Goal: Transaction & Acquisition: Purchase product/service

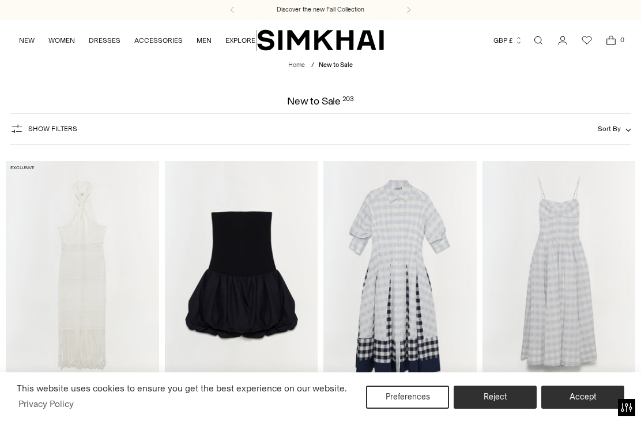
click at [585, 397] on button "Accept" at bounding box center [583, 396] width 83 height 23
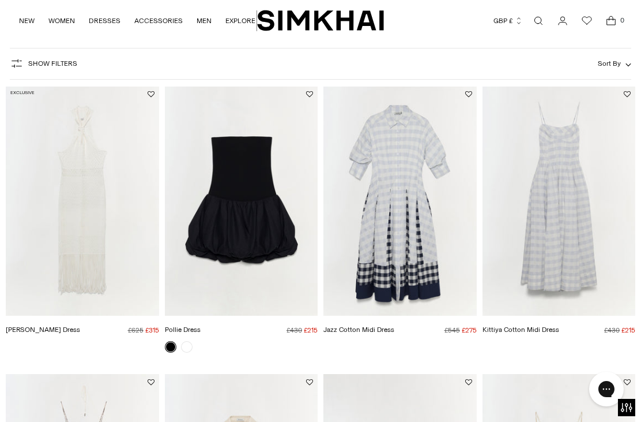
click at [85, 243] on img "Sanchez Dress" at bounding box center [82, 201] width 153 height 230
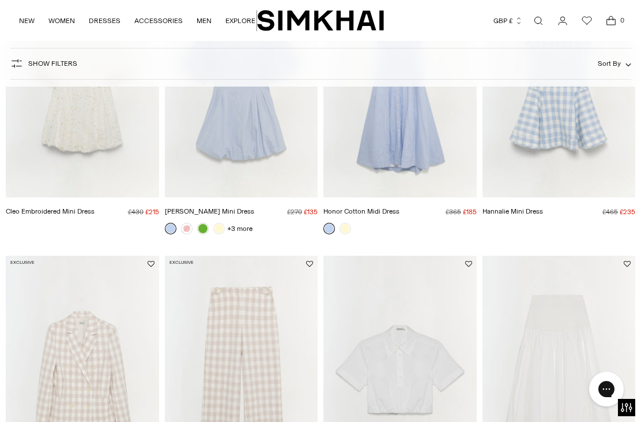
scroll to position [612, 0]
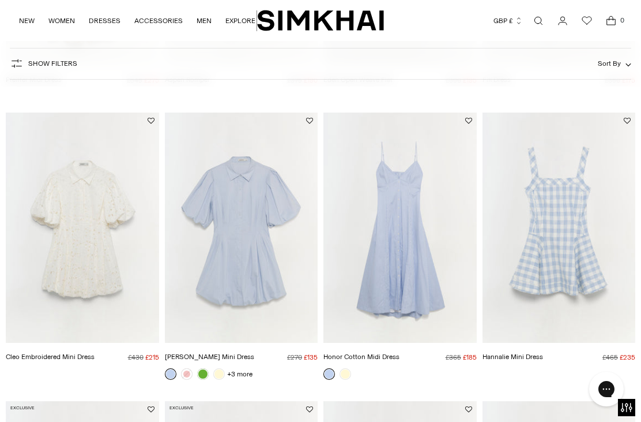
click at [411, 284] on img "Honor Cotton Midi Dress" at bounding box center [400, 227] width 153 height 230
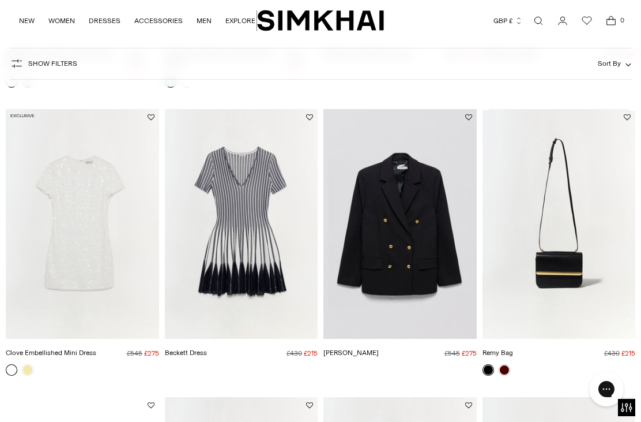
scroll to position [2054, 0]
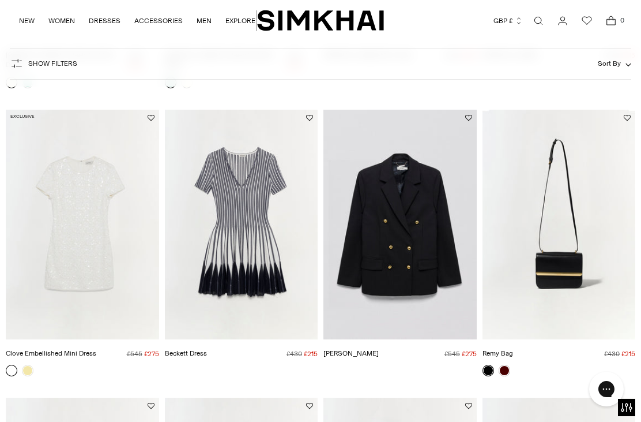
click at [254, 207] on img "Beckett Dress" at bounding box center [241, 225] width 153 height 230
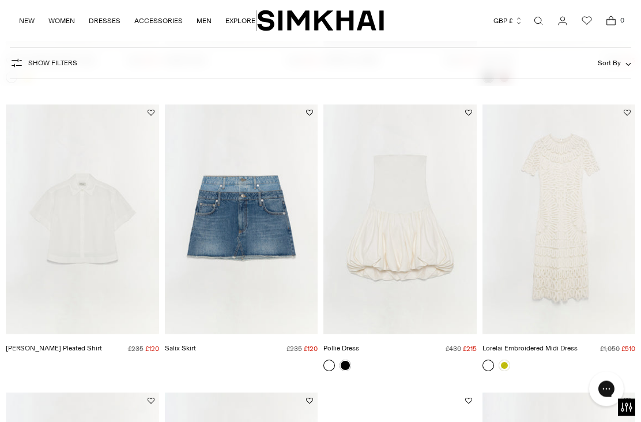
scroll to position [2347, 0]
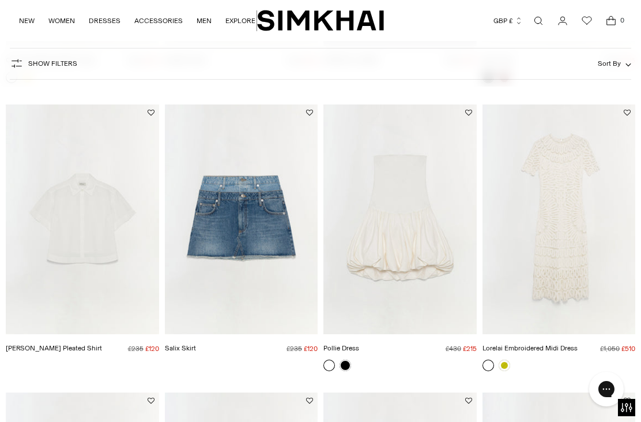
click at [574, 251] on img "Lorelai Embroidered Midi Dress" at bounding box center [559, 219] width 153 height 230
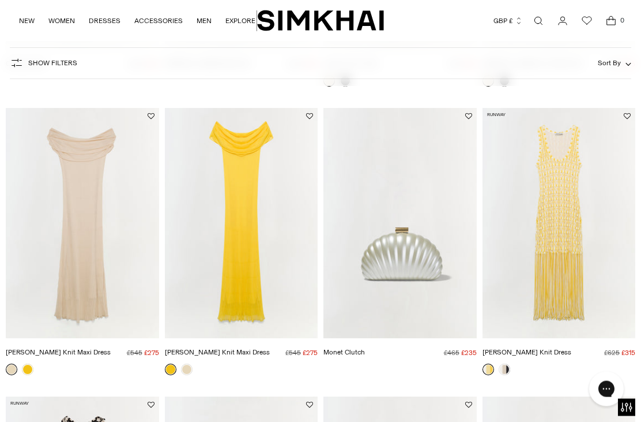
scroll to position [2919, 0]
click at [567, 261] on img "Sonia Fringe Knit Dress" at bounding box center [559, 223] width 153 height 230
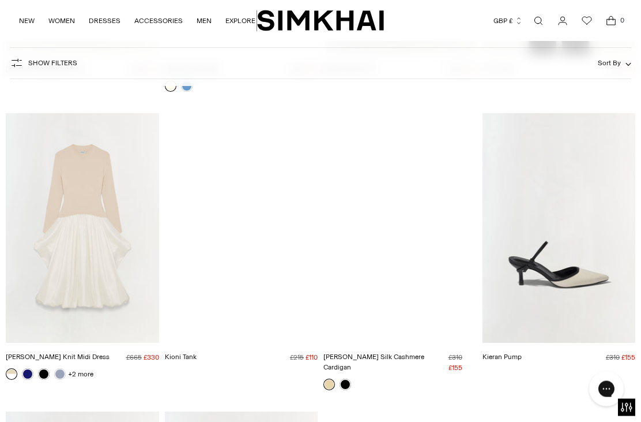
scroll to position [4354, 0]
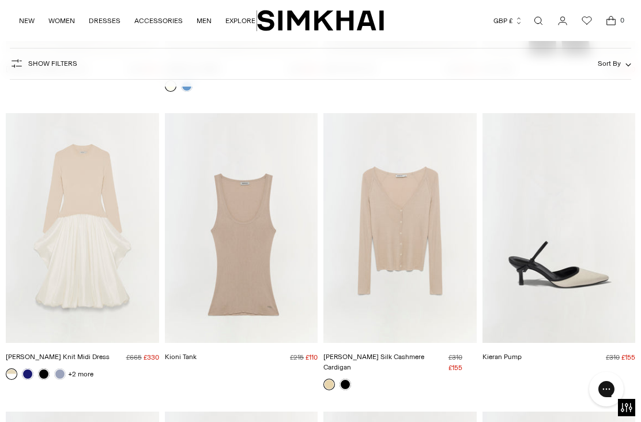
click at [91, 259] on img "Kenlie Taffeta Knit Midi Dress" at bounding box center [82, 228] width 153 height 230
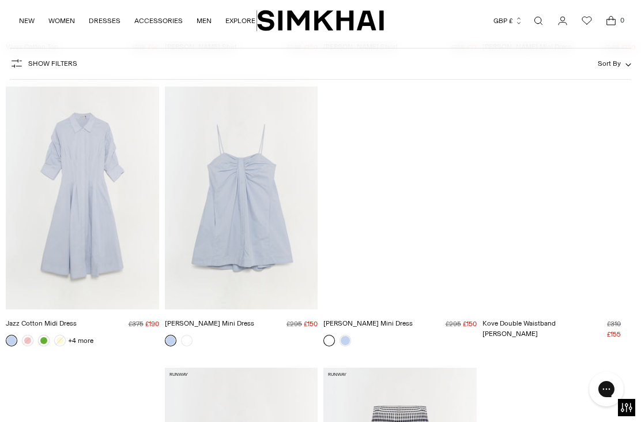
scroll to position [5537, 0]
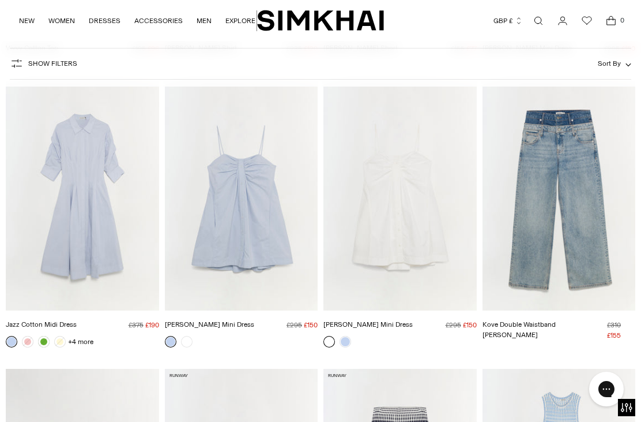
click at [82, 161] on img "Jazz Cotton Midi Dress" at bounding box center [82, 196] width 153 height 230
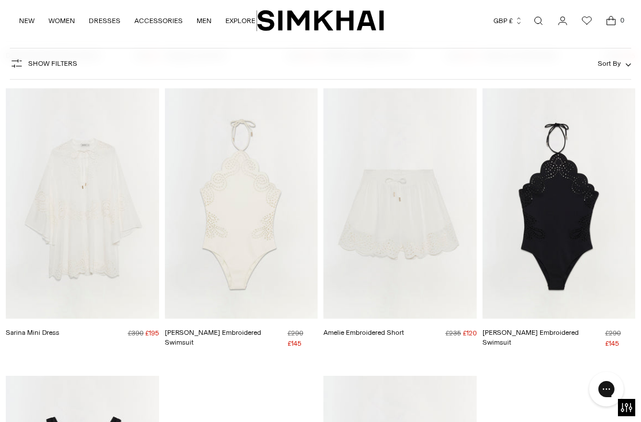
scroll to position [7509, 0]
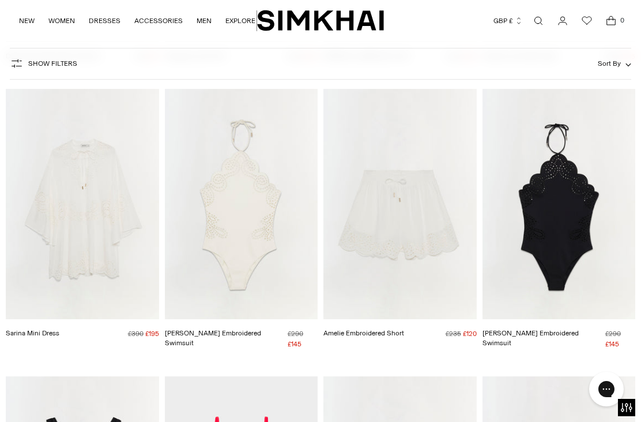
click at [570, 185] on img "Nicolette Halter Embroidered Swimsuit" at bounding box center [559, 204] width 153 height 230
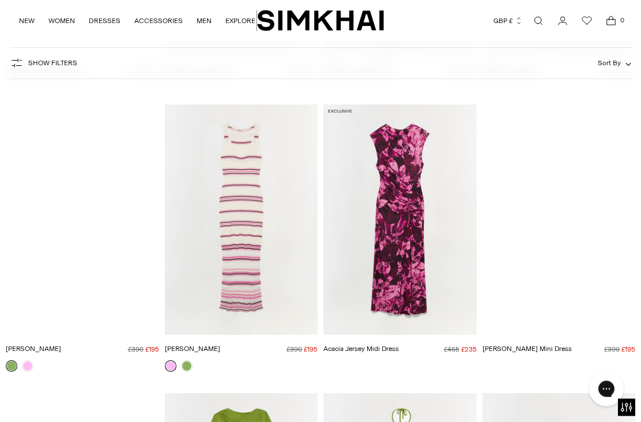
scroll to position [8633, 0]
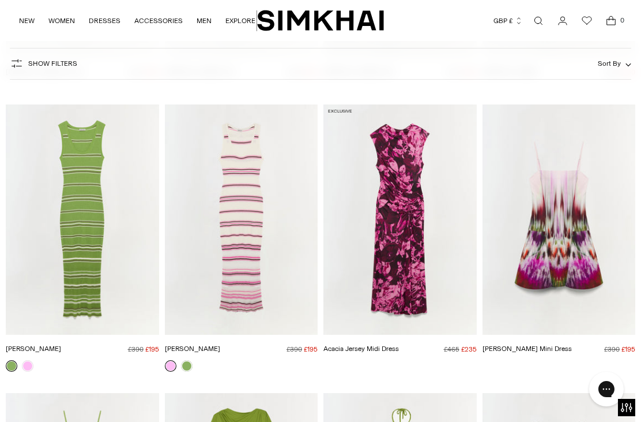
click at [429, 227] on img "Acacia Jersey Midi Dress" at bounding box center [400, 219] width 153 height 230
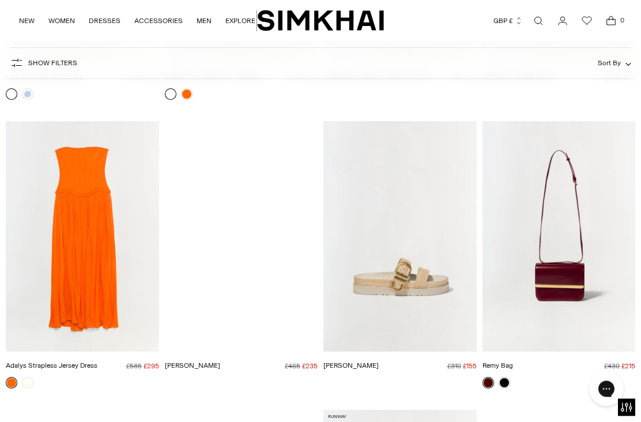
scroll to position [9768, 0]
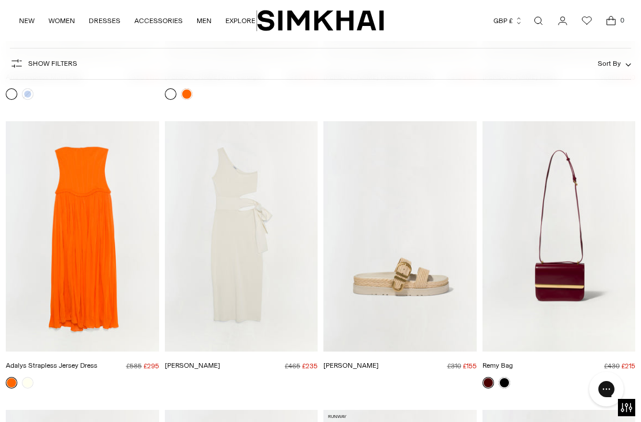
click at [91, 175] on img "Adalys Strapless Jersey Dress" at bounding box center [82, 236] width 153 height 230
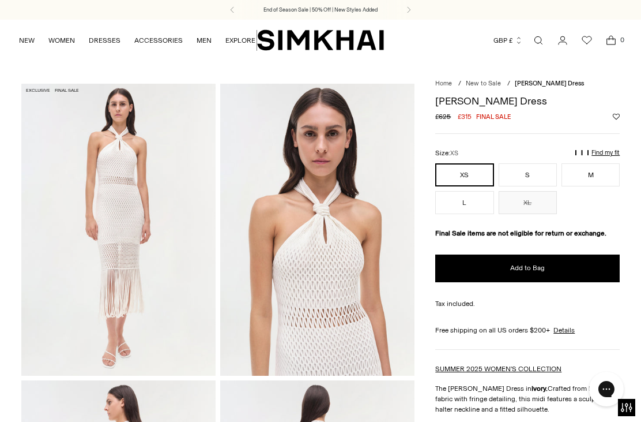
click at [534, 170] on button "S" at bounding box center [528, 174] width 58 height 23
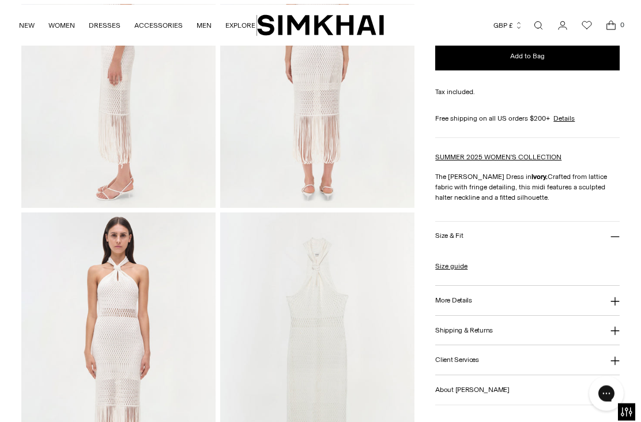
scroll to position [470, 0]
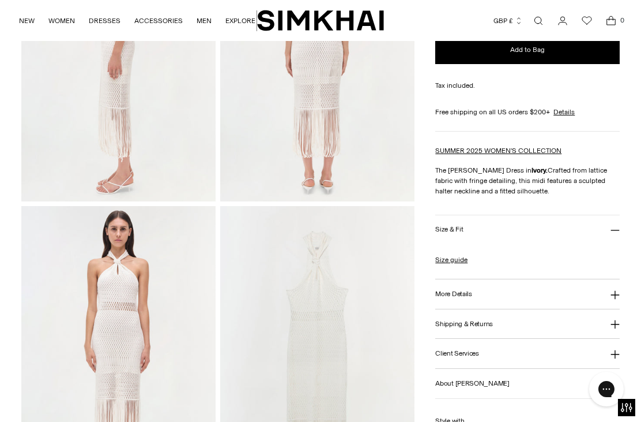
click at [461, 265] on link "Size guide" at bounding box center [451, 259] width 32 height 10
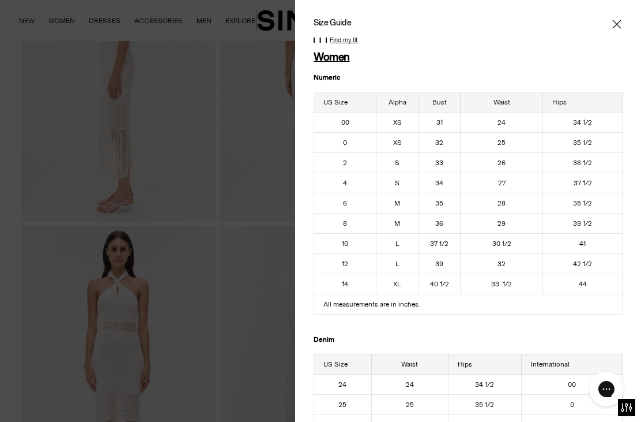
scroll to position [448, 0]
click at [619, 29] on icon "Close" at bounding box center [616, 24] width 9 height 12
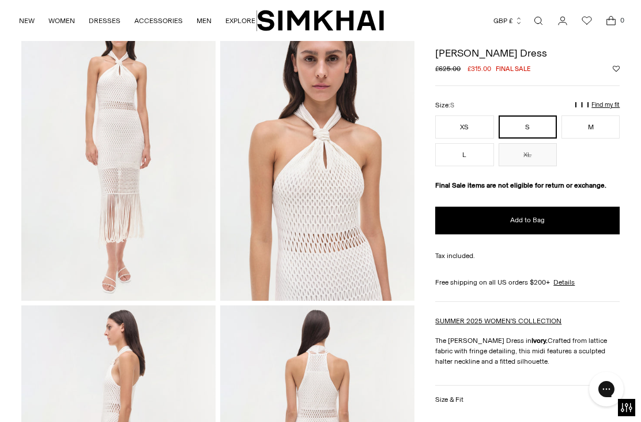
scroll to position [74, 0]
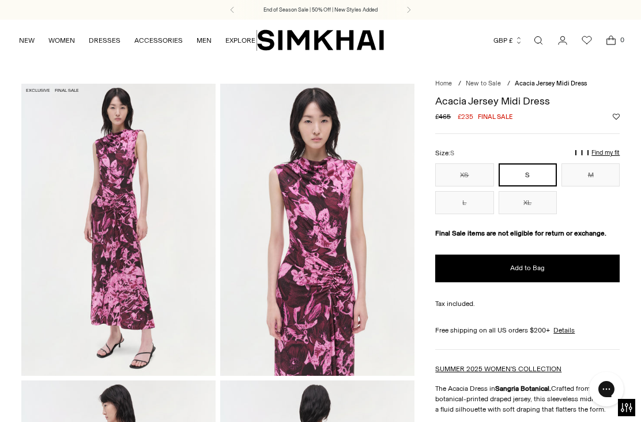
click at [543, 273] on span "Add to Bag" at bounding box center [527, 268] width 35 height 10
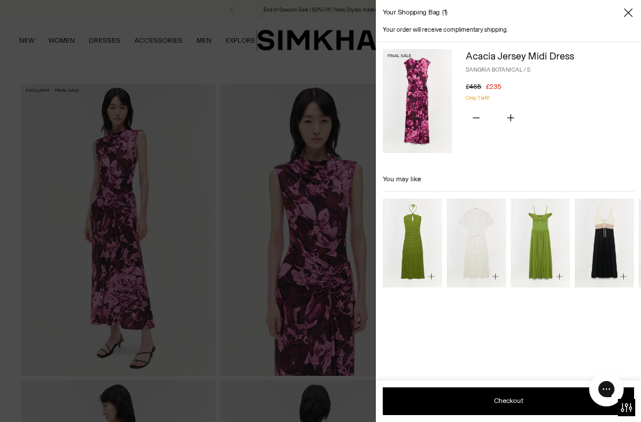
click at [204, 59] on div at bounding box center [320, 211] width 641 height 422
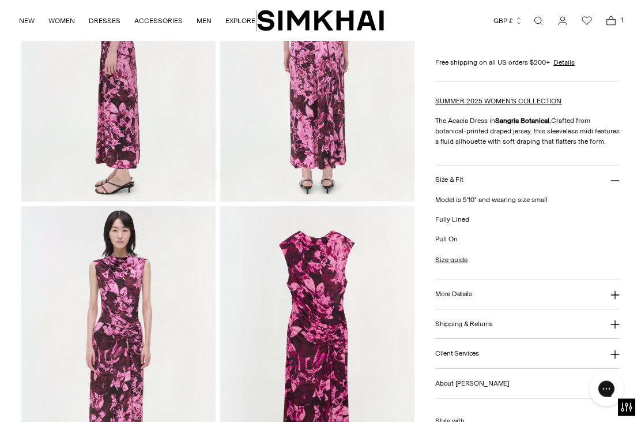
scroll to position [454, 0]
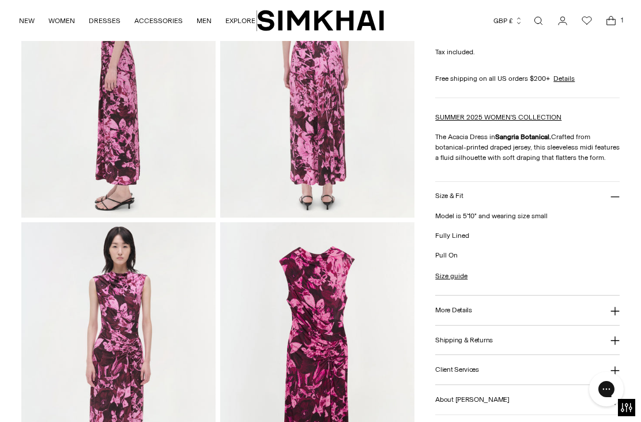
click at [501, 309] on button "More Details" at bounding box center [527, 309] width 185 height 29
